Goal: Transaction & Acquisition: Purchase product/service

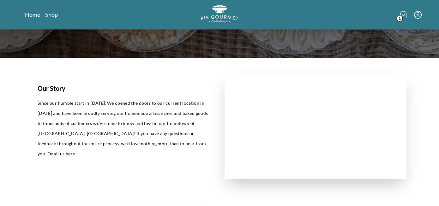
scroll to position [190, 0]
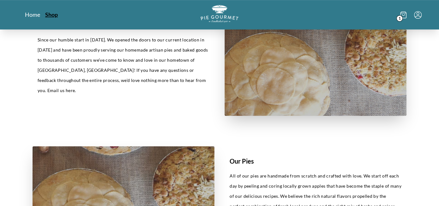
click at [48, 17] on link "Shop" at bounding box center [51, 15] width 13 height 8
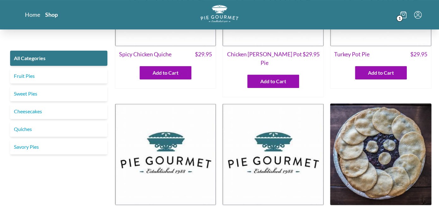
scroll to position [126, 0]
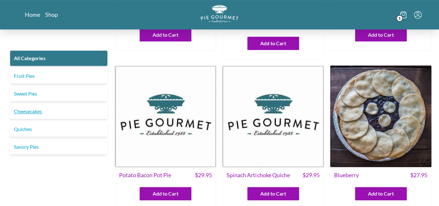
click at [27, 110] on link "Cheesecakes" at bounding box center [58, 111] width 97 height 15
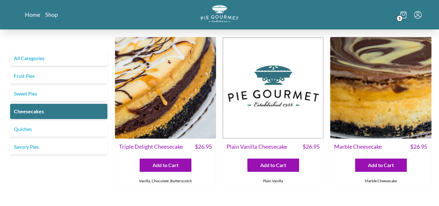
click at [376, 95] on img at bounding box center [380, 87] width 101 height 101
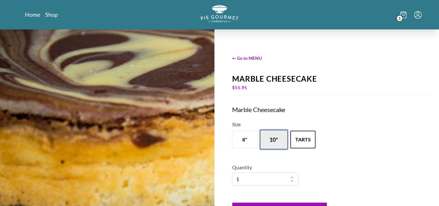
click at [275, 142] on button "10"" at bounding box center [274, 140] width 28 height 20
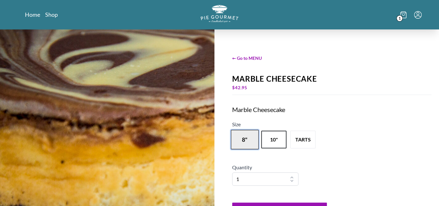
click at [243, 145] on button "8"" at bounding box center [245, 140] width 28 height 20
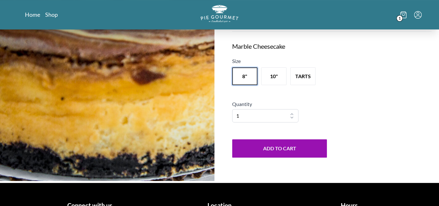
scroll to position [32, 0]
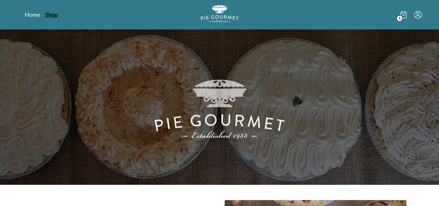
click at [51, 13] on link "Shop" at bounding box center [51, 15] width 13 height 8
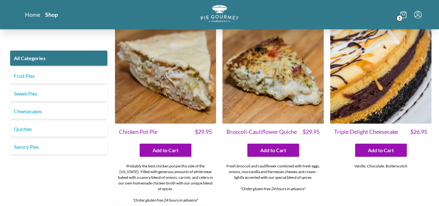
scroll to position [885, 0]
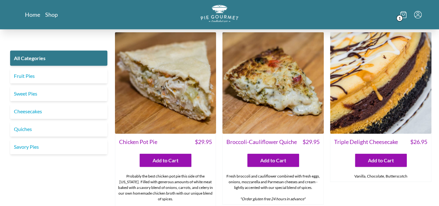
click at [382, 93] on img at bounding box center [380, 82] width 101 height 101
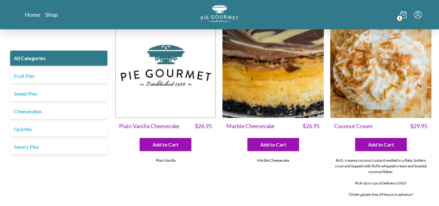
scroll to position [1106, 0]
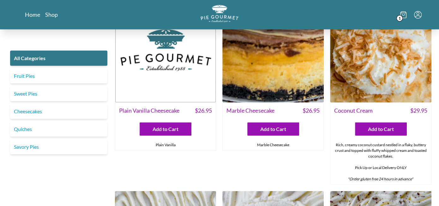
click at [294, 82] on img at bounding box center [272, 51] width 101 height 101
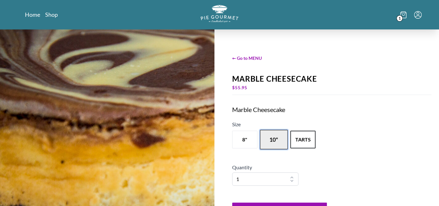
click at [269, 138] on button "10"" at bounding box center [274, 140] width 28 height 20
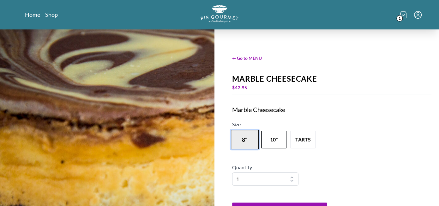
click at [252, 140] on button "8"" at bounding box center [245, 140] width 28 height 20
click at [254, 58] on span "← Go to MENU" at bounding box center [331, 58] width 199 height 7
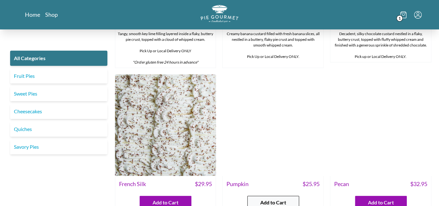
scroll to position [1453, 0]
